Goal: Task Accomplishment & Management: Manage account settings

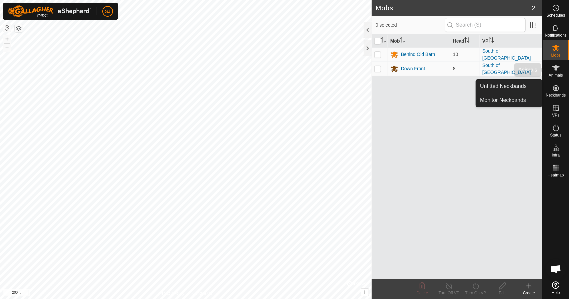
click at [558, 74] on span "Animals" at bounding box center [555, 75] width 14 height 4
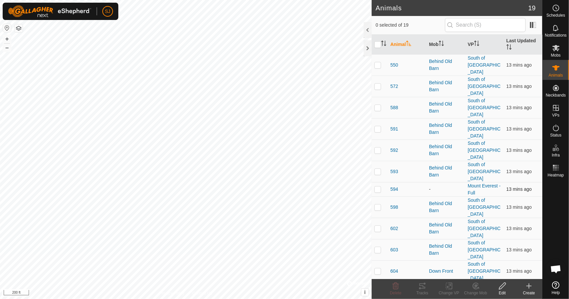
click at [377, 187] on p-checkbox at bounding box center [377, 189] width 7 height 5
checkbox input "true"
click at [554, 31] on icon at bounding box center [556, 28] width 8 height 8
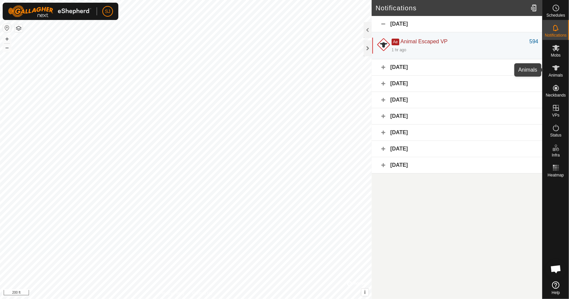
click at [551, 72] on es-animals-svg-icon at bounding box center [556, 68] width 12 height 11
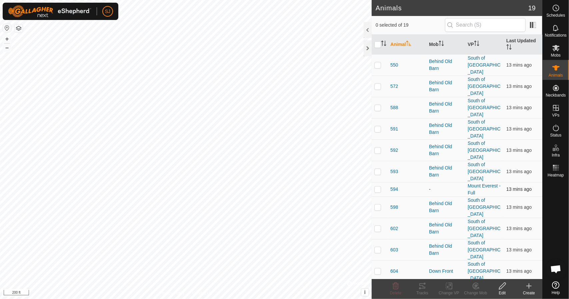
click at [380, 187] on p-checkbox at bounding box center [377, 189] width 7 height 5
checkbox input "true"
click at [449, 290] on icon at bounding box center [449, 286] width 8 height 8
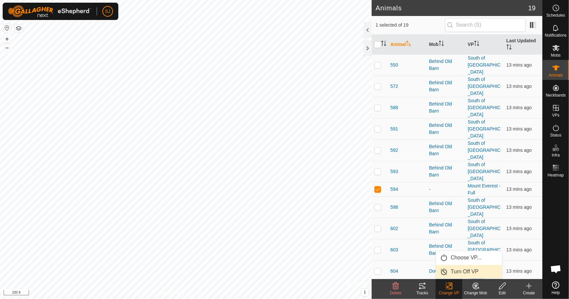
click at [454, 272] on link "Turn Off VP" at bounding box center [469, 271] width 66 height 13
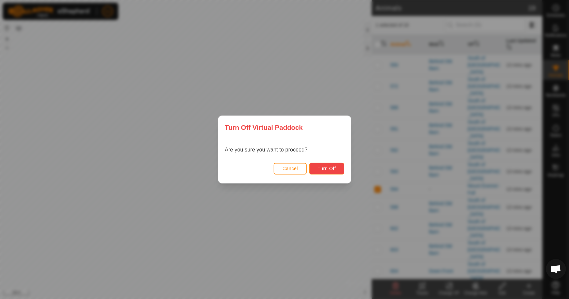
click at [327, 166] on span "Turn Off" at bounding box center [327, 168] width 18 height 5
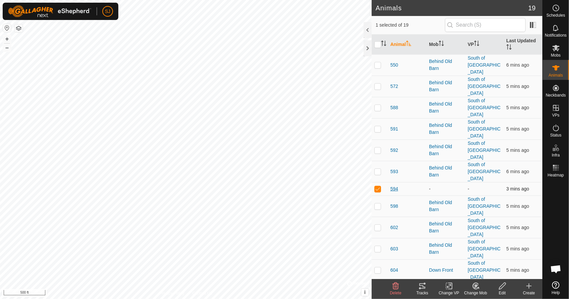
click at [391, 186] on span "594" at bounding box center [394, 189] width 8 height 7
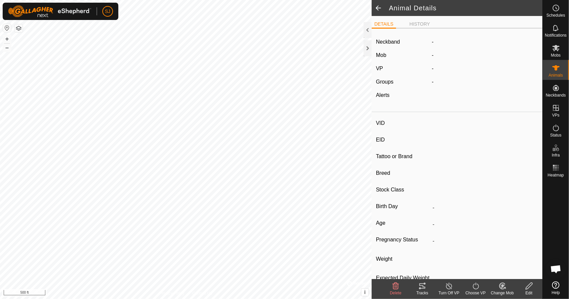
type input "594"
type input "-"
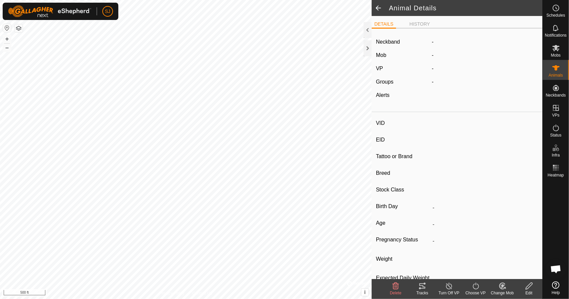
type input "0 kg"
type input "-"
click at [422, 290] on icon at bounding box center [422, 286] width 8 height 8
